Goal: Task Accomplishment & Management: Manage account settings

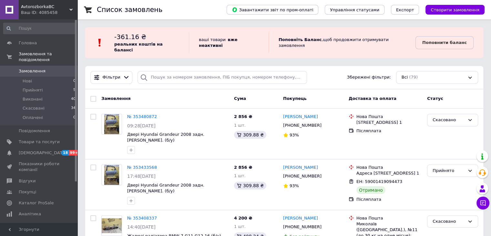
click at [33, 68] on span "Замовлення" at bounding box center [32, 71] width 27 height 6
click at [24, 68] on span "Замовлення" at bounding box center [32, 71] width 27 height 6
click at [26, 68] on span "Замовлення" at bounding box center [32, 71] width 27 height 6
